Goal: Task Accomplishment & Management: Use online tool/utility

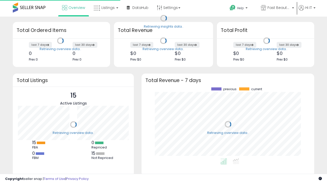
scroll to position [71, 163]
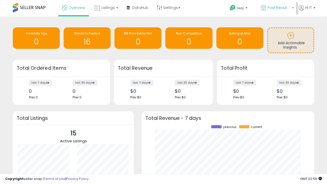
click at [277, 8] on span "Fast Beauty ([GEOGRAPHIC_DATA])" at bounding box center [279, 7] width 23 height 5
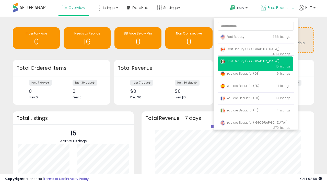
click at [255, 38] on p "Fast Beauty 388 listings" at bounding box center [255, 37] width 75 height 10
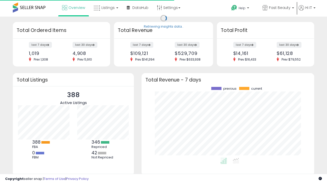
scroll to position [71, 163]
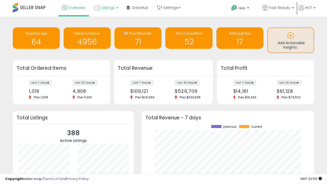
click at [105, 8] on span "Listings" at bounding box center [108, 7] width 13 height 5
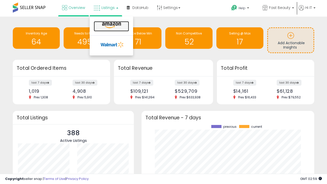
click at [111, 25] on icon at bounding box center [111, 25] width 22 height 7
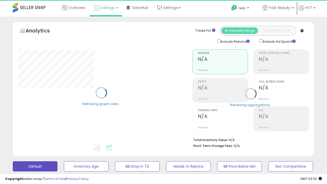
scroll to position [139, 0]
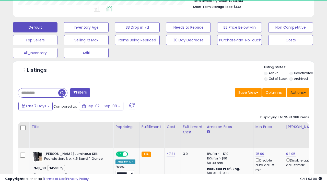
click at [298, 92] on button "Actions" at bounding box center [298, 92] width 22 height 9
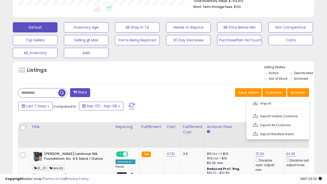
click at [255, 103] on span at bounding box center [255, 103] width 5 height 4
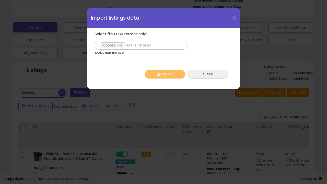
type input "**********"
click at [165, 74] on button "Import" at bounding box center [165, 74] width 41 height 9
